Goal: Task Accomplishment & Management: Manage account settings

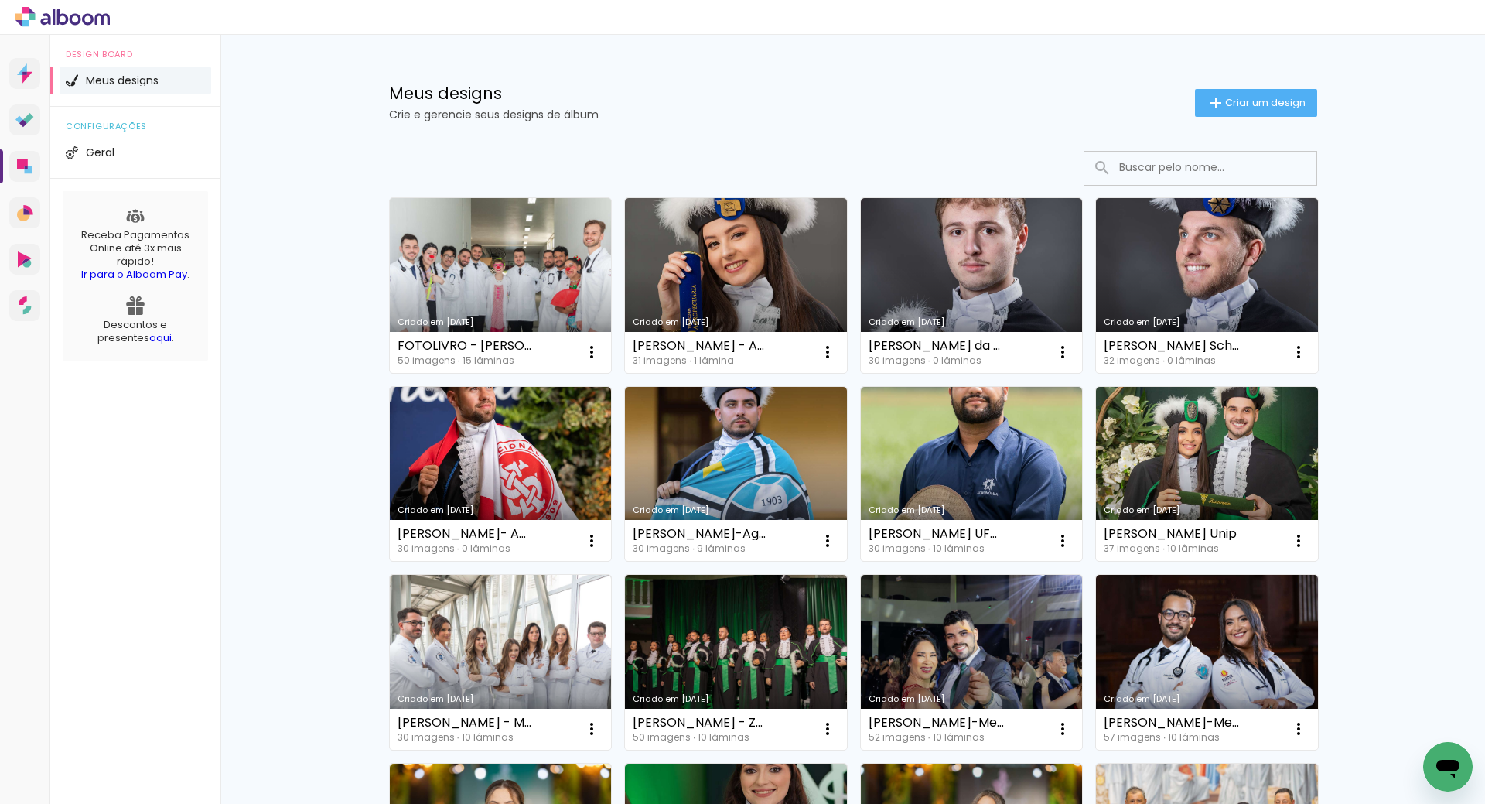
click at [15, 15] on div at bounding box center [57, 17] width 114 height 20
click at [46, 15] on icon at bounding box center [45, 19] width 10 height 12
click at [1436, 8] on div "ENSAIO Conta Alboom" at bounding box center [1432, 17] width 87 height 30
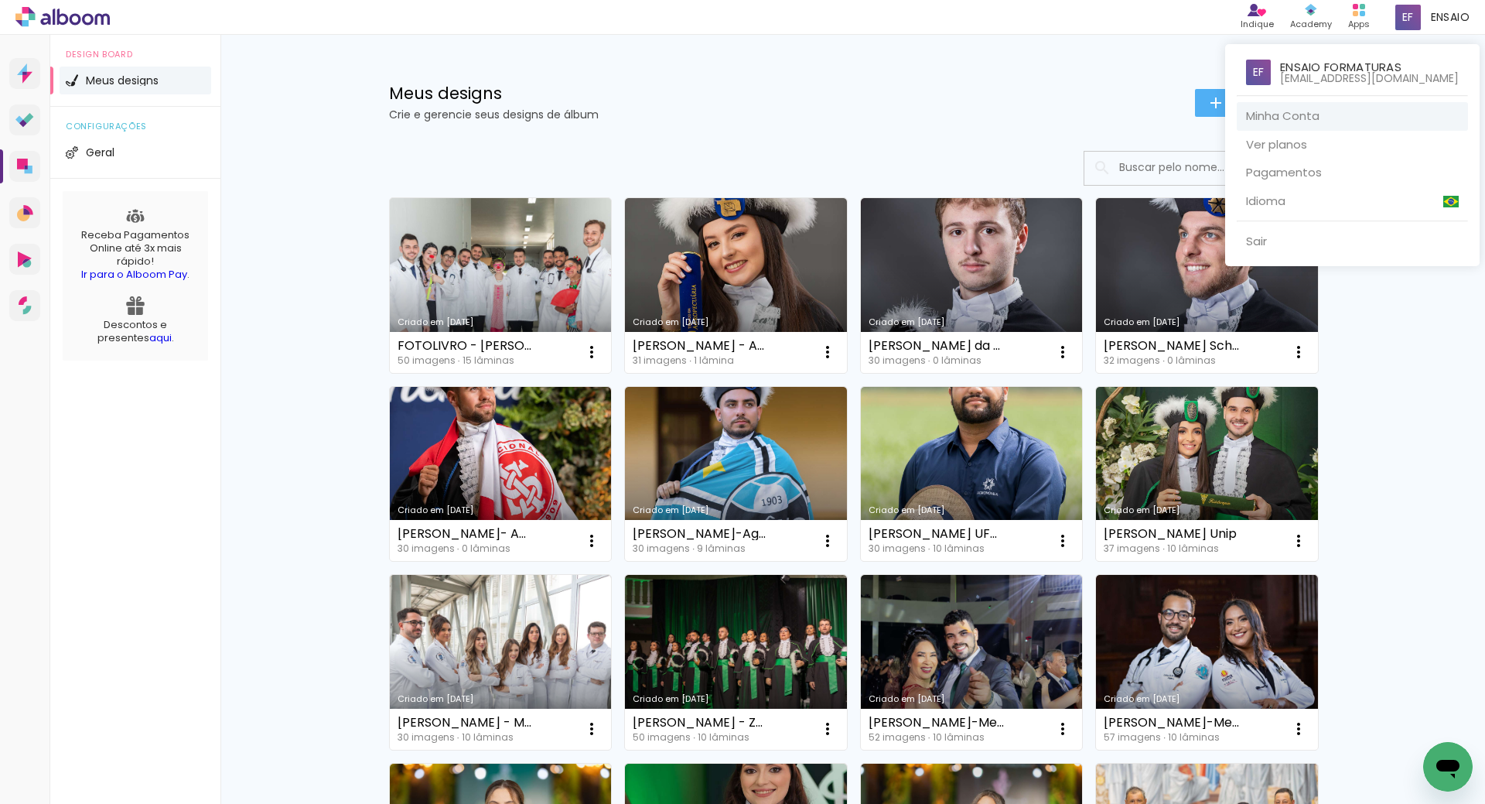
click at [1356, 111] on link "Minha Conta" at bounding box center [1352, 116] width 231 height 29
